Goal: Information Seeking & Learning: Learn about a topic

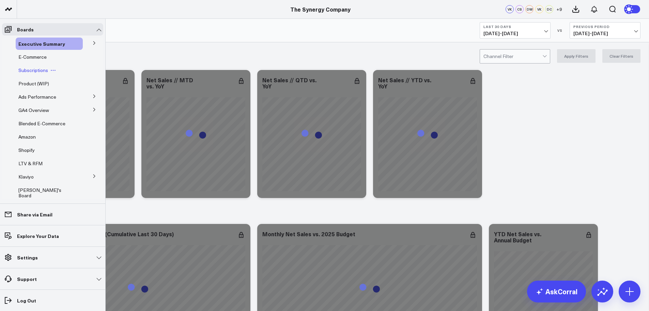
click at [36, 70] on span "Subscriptions" at bounding box center [33, 70] width 30 height 6
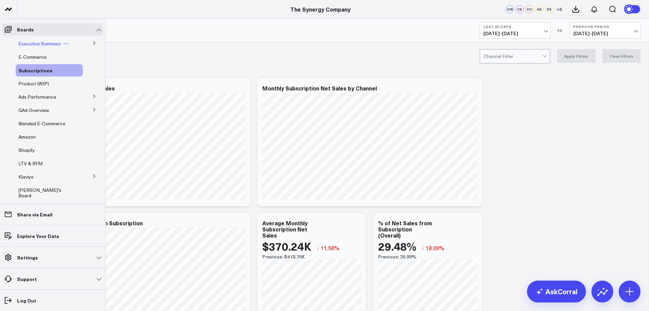
click at [43, 43] on span "Executive Summary" at bounding box center [39, 43] width 43 height 6
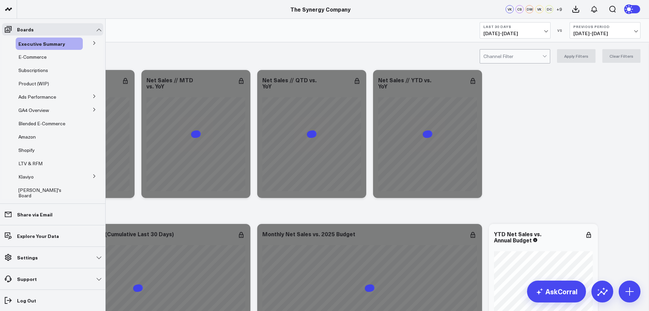
click at [93, 42] on icon at bounding box center [94, 42] width 2 height 3
click at [27, 79] on span "E-Commerce" at bounding box center [32, 81] width 28 height 6
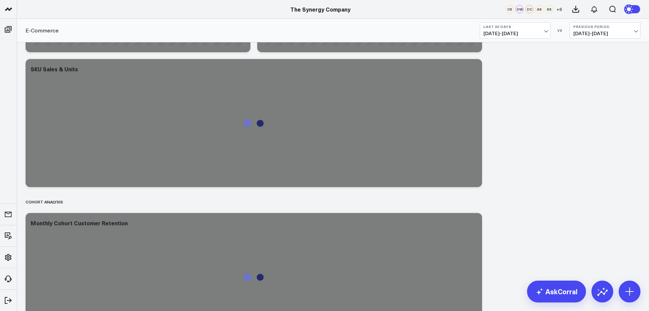
scroll to position [1624, 0]
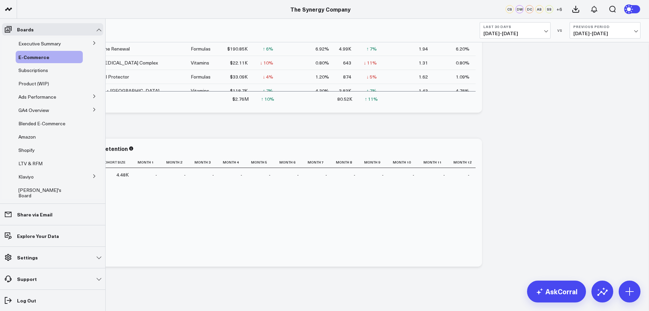
click at [92, 174] on icon at bounding box center [94, 176] width 4 height 4
click at [31, 176] on span "Klaviyo" at bounding box center [25, 176] width 15 height 6
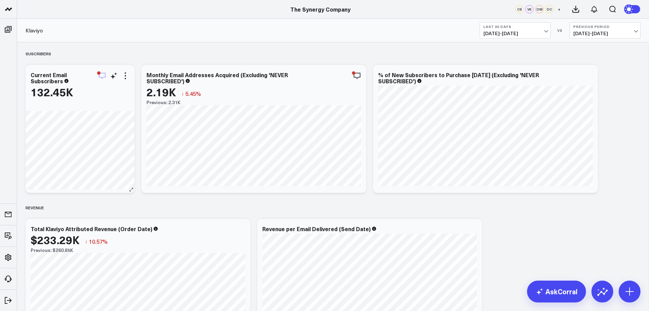
click at [101, 75] on icon "button" at bounding box center [102, 76] width 8 height 8
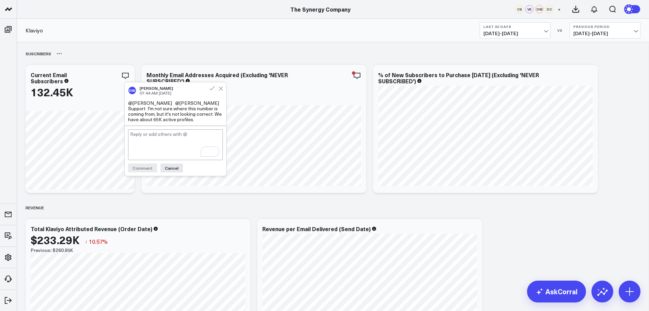
click at [121, 47] on div "Suscribers" at bounding box center [333, 54] width 615 height 16
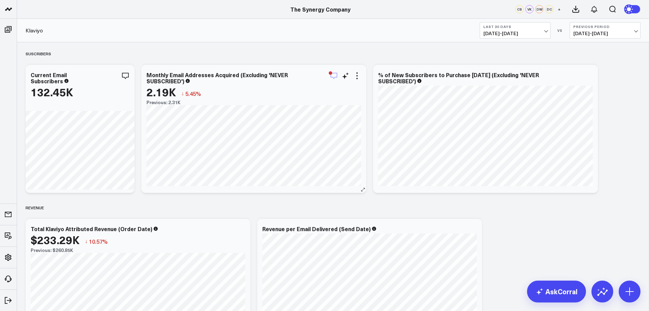
click at [332, 77] on icon "button" at bounding box center [334, 76] width 8 height 8
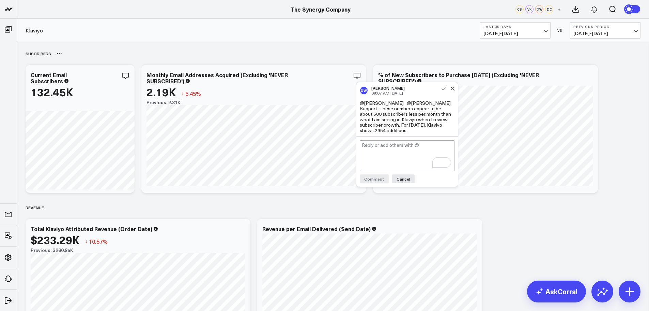
click at [349, 55] on div "Suscribers" at bounding box center [333, 54] width 615 height 16
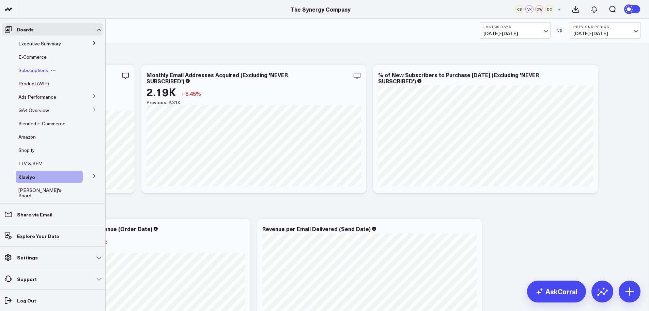
click at [31, 69] on span "Subscriptions" at bounding box center [33, 70] width 30 height 6
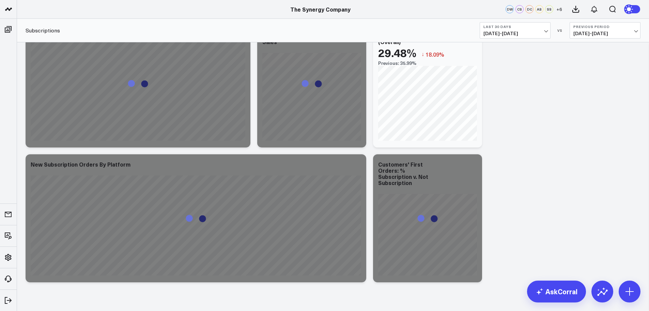
scroll to position [209, 0]
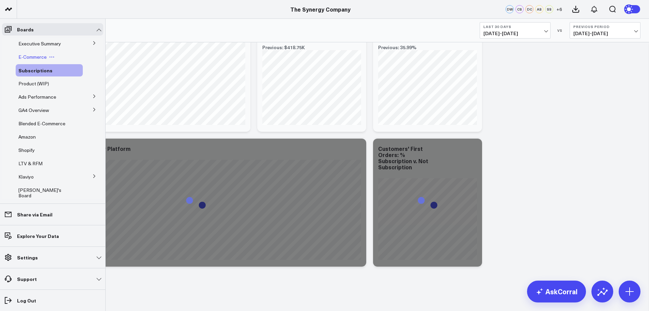
click at [24, 56] on span "E-Commerce" at bounding box center [32, 57] width 28 height 6
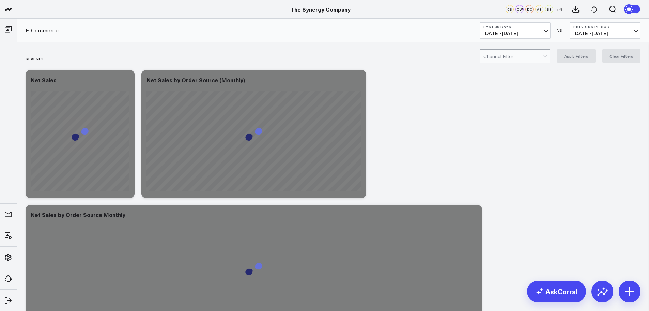
click at [504, 32] on span "[DATE] - [DATE]" at bounding box center [515, 33] width 63 height 5
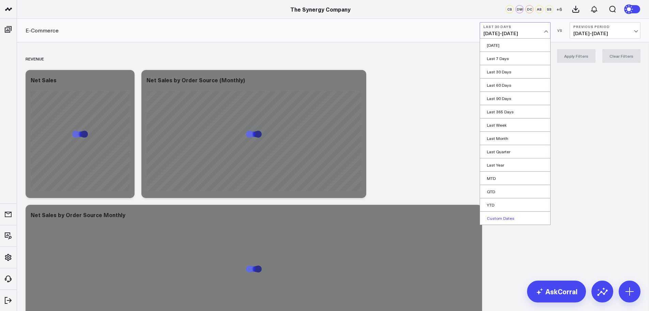
click at [497, 217] on link "Custom Dates" at bounding box center [515, 217] width 70 height 13
select select "8"
select select "2025"
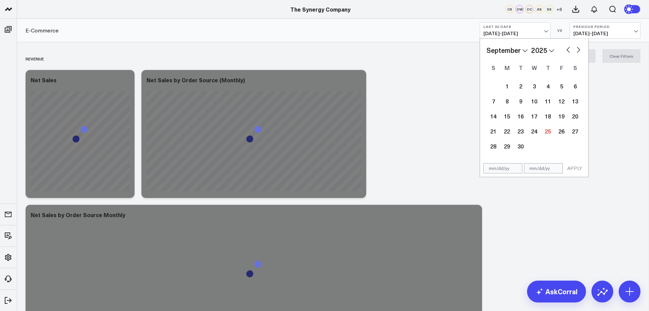
click at [543, 47] on select "2026 2025 2024 2023 2022 2021 2020 2019 2018 2017 2016 2015 2014 2013 2012 2011…" at bounding box center [542, 50] width 23 height 10
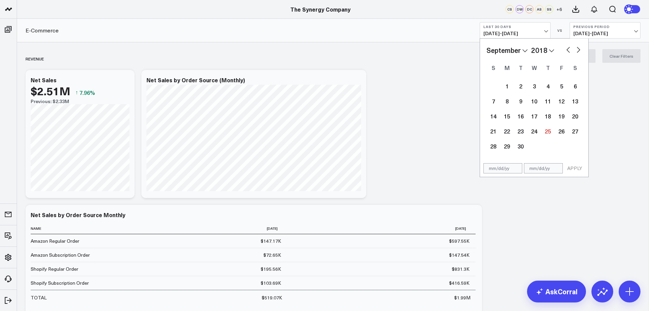
select select "8"
select select "2018"
click at [521, 52] on select "January February March April May June July August September October November De…" at bounding box center [507, 50] width 41 height 10
select select "2018"
click at [504, 85] on div "1" at bounding box center [507, 86] width 14 height 14
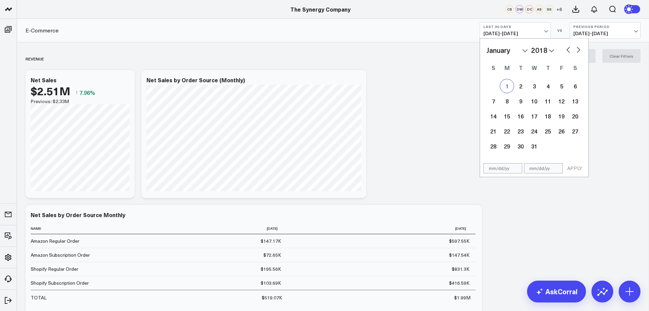
type input "[DATE]"
select select "2018"
click at [544, 50] on select "2026 2025 2024 2023 2022 2021 2020 2019 2018 2017 2016 2015 2014 2013 2012 2011…" at bounding box center [542, 50] width 23 height 10
select select "2025"
click at [523, 50] on select "January February March April May June July August September October November De…" at bounding box center [507, 50] width 41 height 10
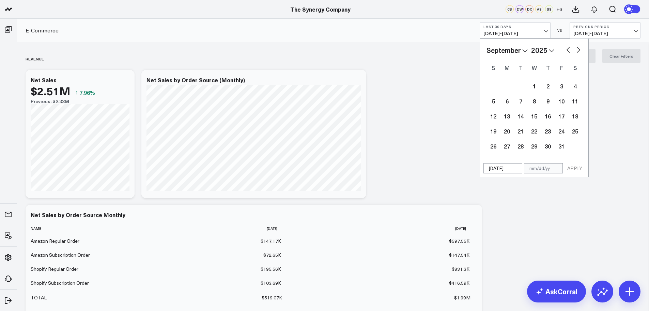
select select "8"
select select "2025"
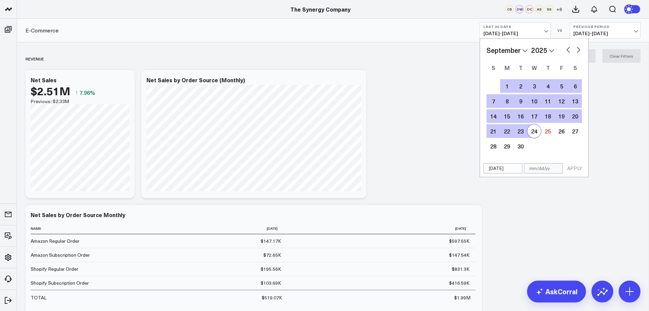
click at [537, 130] on div "24" at bounding box center [535, 131] width 14 height 14
type input "[DATE]"
select select "8"
select select "2025"
click at [575, 168] on button "APPLY" at bounding box center [575, 168] width 20 height 10
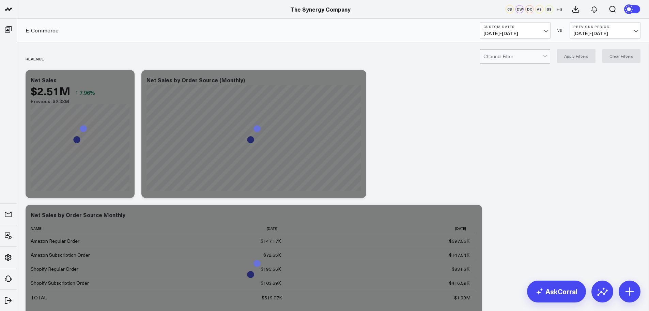
click at [592, 31] on span "[DATE] - [DATE]" at bounding box center [605, 33] width 63 height 5
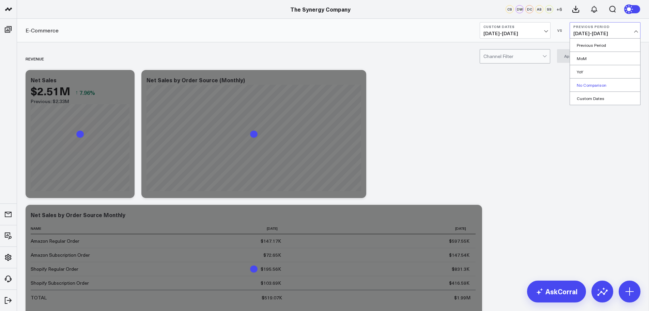
click at [584, 85] on link "No Comparison" at bounding box center [605, 84] width 70 height 13
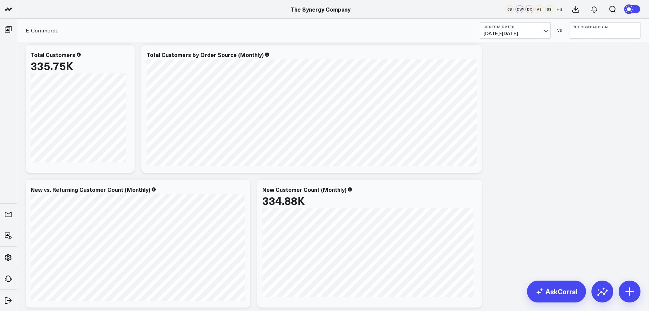
scroll to position [846, 0]
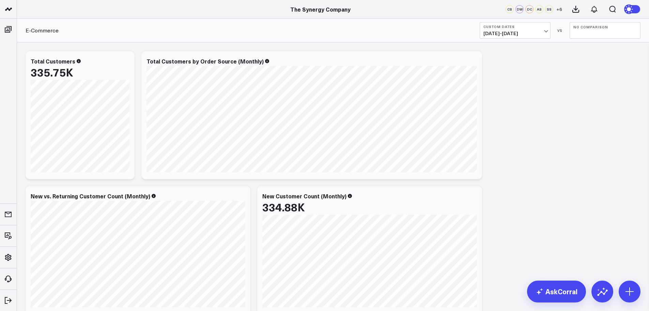
click at [502, 33] on span "[DATE] - [DATE]" at bounding box center [515, 33] width 63 height 5
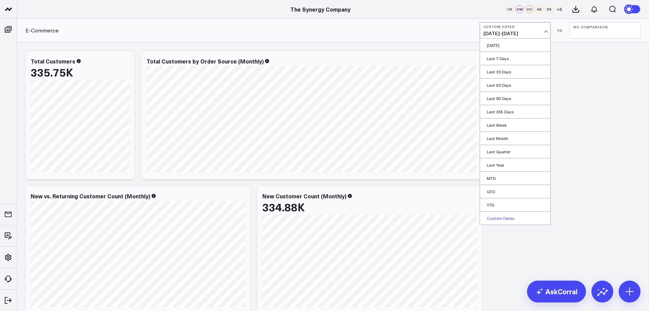
click at [497, 217] on link "Custom Dates" at bounding box center [515, 217] width 70 height 13
select select "8"
select select "2025"
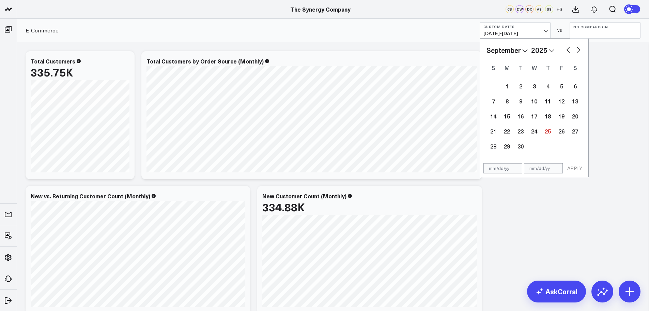
click at [544, 53] on select "2026 2025 2024 2023 2022 2021 2020 2019 2018 2017 2016 2015 2014 2013 2012 2011…" at bounding box center [542, 50] width 23 height 10
select select "8"
select select "2023"
click at [519, 50] on select "January February March April May June July August September October November De…" at bounding box center [507, 50] width 41 height 10
select select "2023"
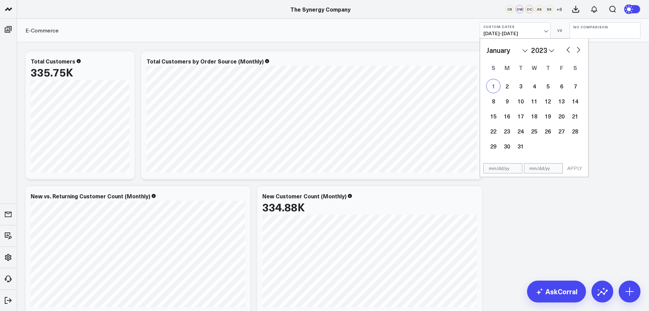
click at [497, 86] on div "1" at bounding box center [494, 86] width 14 height 14
type input "[DATE]"
select select "2023"
click at [545, 49] on select "2026 2025 2024 2023 2022 2021 2020 2019 2018 2017 2016 2015 2014 2013 2012 2011…" at bounding box center [542, 50] width 23 height 10
select select "2025"
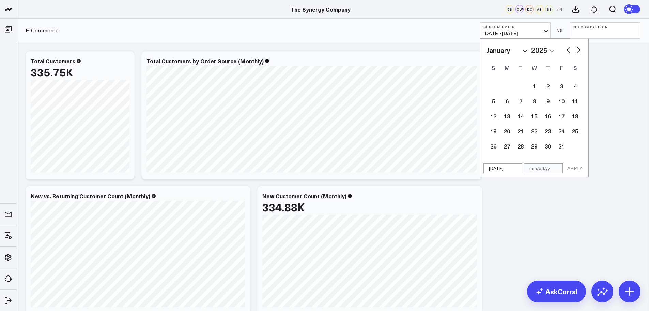
click at [503, 48] on select "January February March April May June July August September October November De…" at bounding box center [507, 50] width 41 height 10
select select "7"
select select "2025"
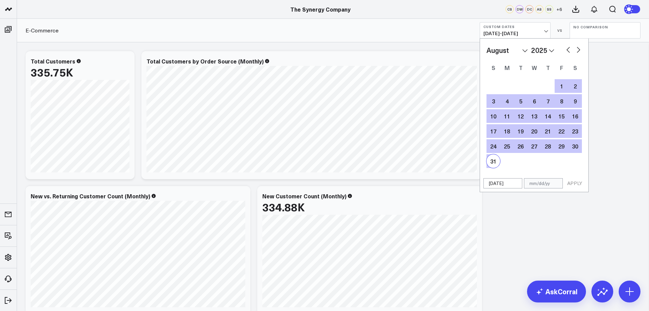
click at [496, 161] on div "31" at bounding box center [494, 161] width 14 height 14
type input "[DATE]"
select select "7"
select select "2025"
click at [572, 183] on button "APPLY" at bounding box center [575, 183] width 20 height 10
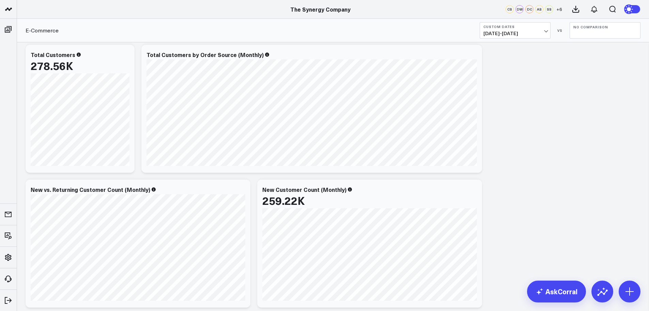
scroll to position [716, 0]
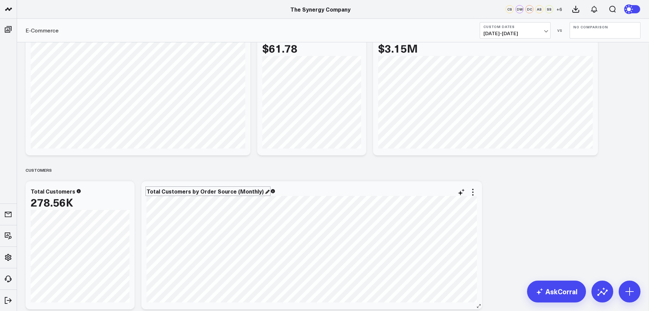
click at [259, 192] on div "Total Customers by Order Source (Monthly)" at bounding box center [208, 190] width 123 height 7
click at [177, 193] on div "Total Customers by Order Source (Monthly)" at bounding box center [206, 190] width 119 height 7
click at [295, 170] on div "Customers" at bounding box center [333, 170] width 615 height 16
click at [522, 223] on div "REVENUE Modify via AI Copy link to widget Ask support Remove Create linked copy…" at bounding box center [333, 255] width 622 height 1846
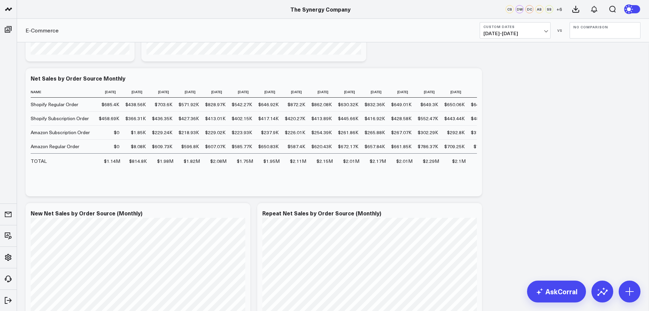
scroll to position [0, 0]
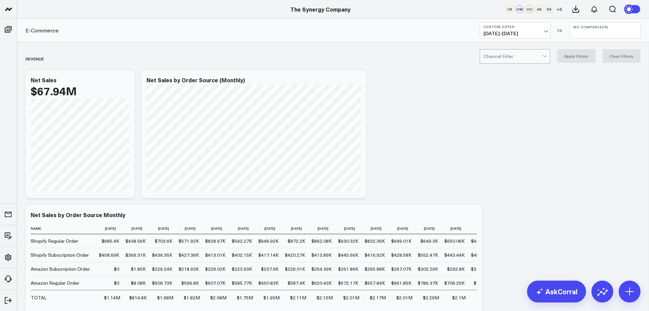
click at [524, 57] on div at bounding box center [513, 56] width 59 height 14
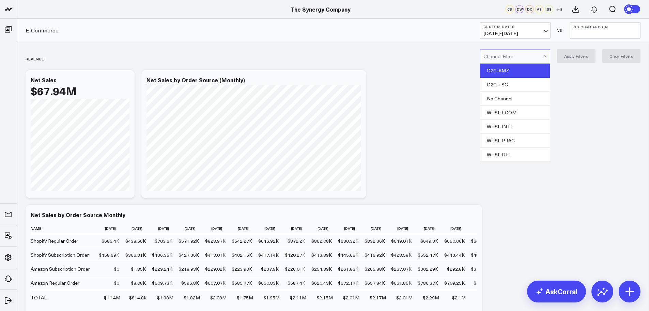
click at [515, 71] on div "D2C-AMZ" at bounding box center [515, 71] width 70 height 14
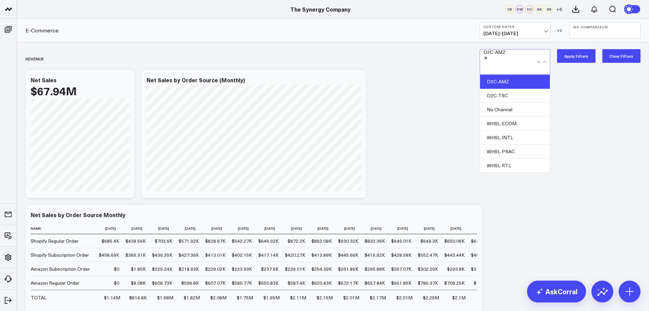
click at [578, 58] on button "Apply Filters" at bounding box center [576, 56] width 39 height 14
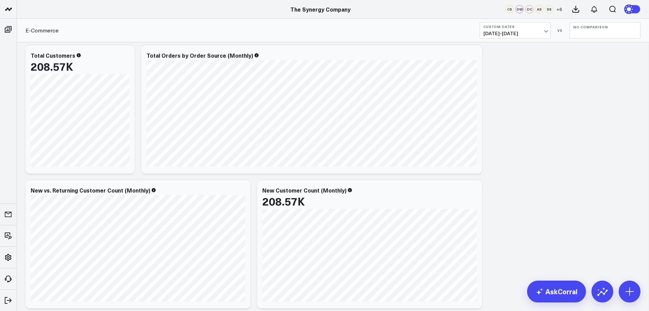
scroll to position [852, 0]
